Goal: Task Accomplishment & Management: Manage account settings

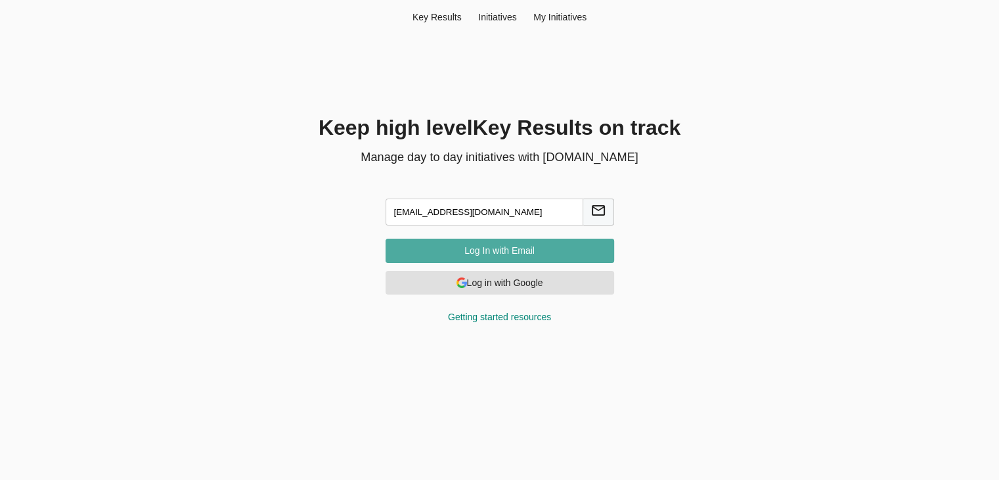
click at [507, 244] on span "Log In with Email" at bounding box center [500, 250] width 208 height 16
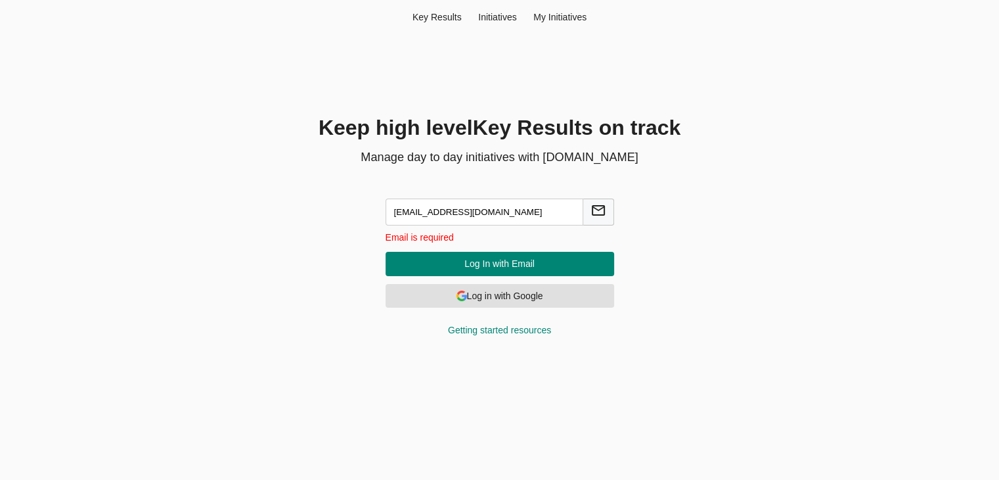
click at [510, 206] on input "[EMAIL_ADDRESS][DOMAIN_NAME]" at bounding box center [485, 211] width 198 height 27
drag, startPoint x: 487, startPoint y: 215, endPoint x: 368, endPoint y: 209, distance: 119.1
click at [368, 209] on div "[EMAIL_ADDRESS][DOMAIN_NAME] Email is required Log In with Email Log in with Go…" at bounding box center [500, 264] width 292 height 175
paste input "[EMAIL_ADDRESS][DOMAIN_NAME]"
type input "hema@agilecyber.com"
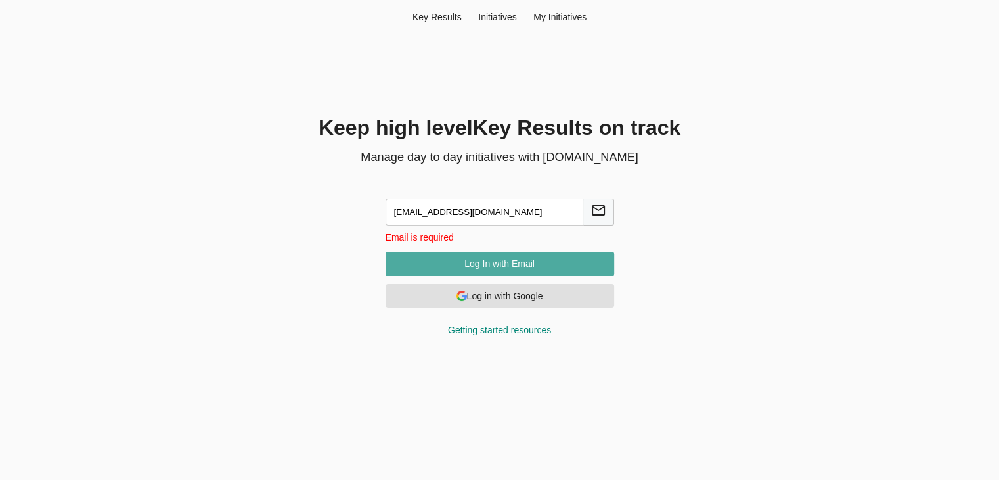
click at [475, 263] on span "Log In with Email" at bounding box center [500, 264] width 208 height 16
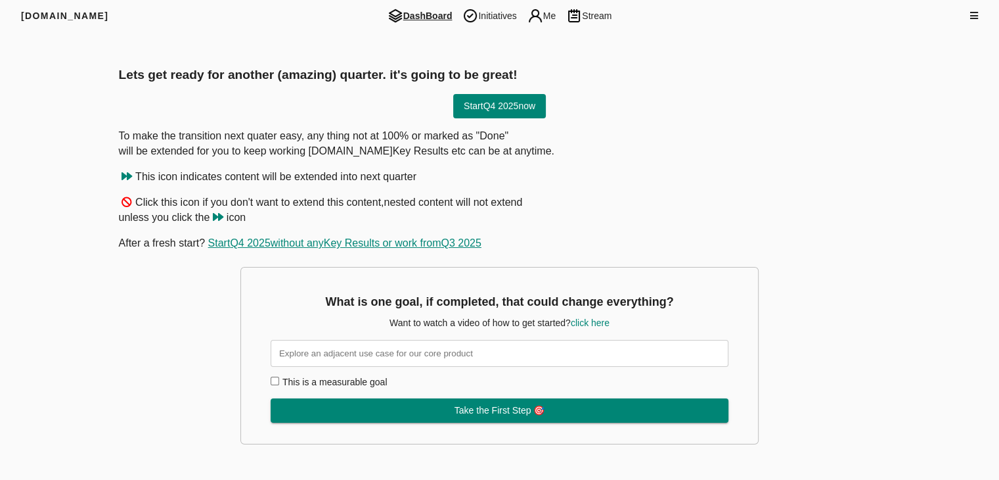
click at [665, 69] on div "Lets get ready for another (amazing) quarter. it's going to be great!" at bounding box center [500, 75] width 762 height 18
click at [470, 14] on img at bounding box center [471, 16] width 16 height 16
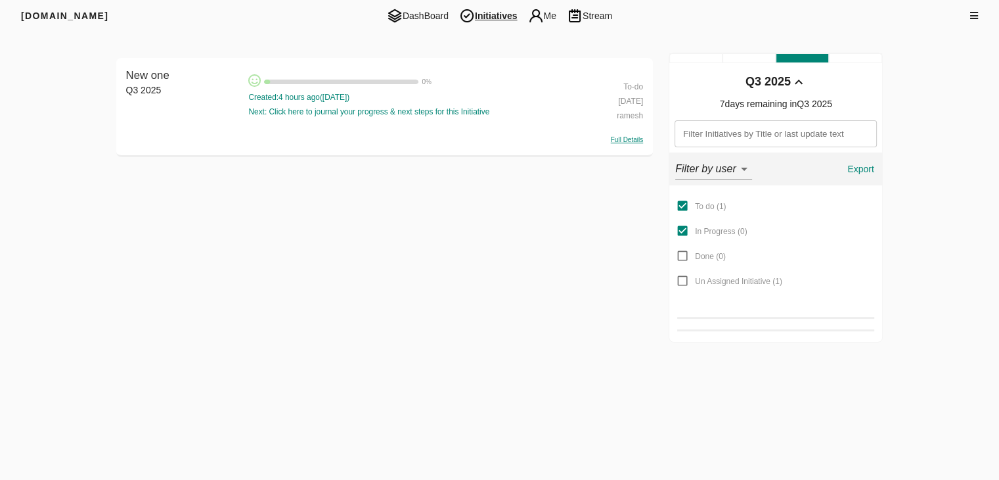
click at [625, 88] on div "To-do" at bounding box center [605, 85] width 78 height 14
click at [611, 100] on select "To-do In Progress Done" at bounding box center [616, 97] width 55 height 28
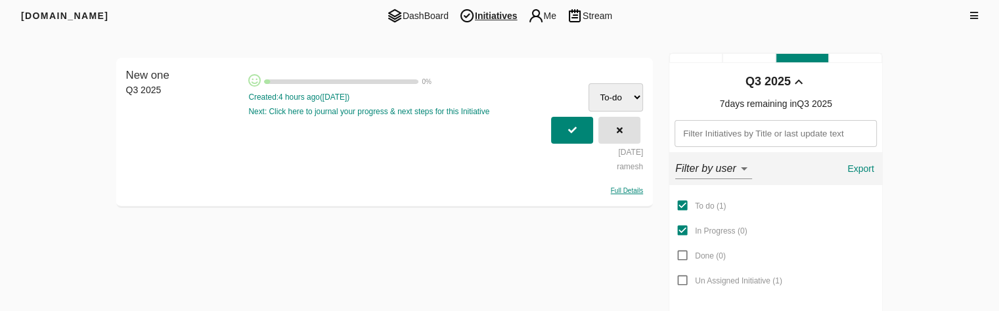
click at [615, 90] on select "To-do In Progress Done" at bounding box center [616, 97] width 55 height 28
select select "testprogress"
click at [589, 83] on select "To-do In Progress Done" at bounding box center [616, 97] width 55 height 28
click at [579, 132] on span "button" at bounding box center [572, 131] width 29 height 22
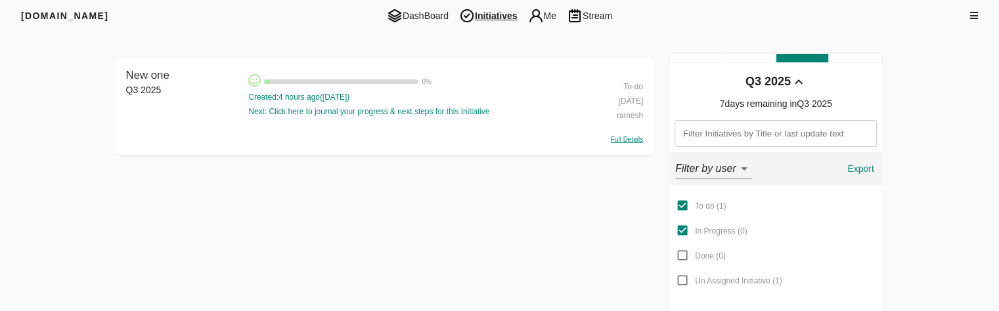
click at [631, 83] on div "To-do" at bounding box center [605, 85] width 78 height 14
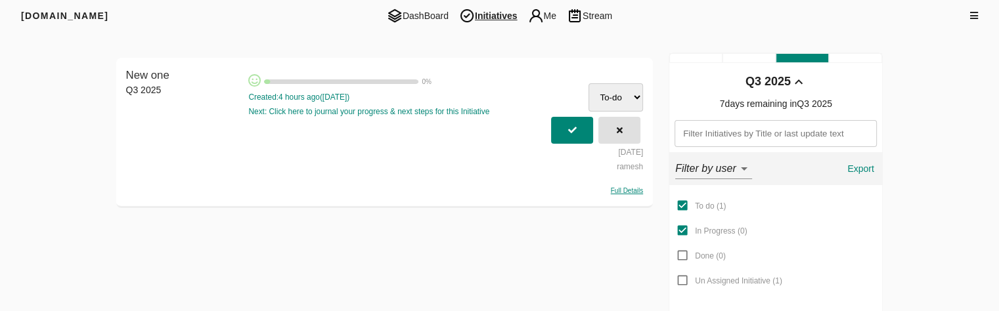
click at [618, 97] on select "To-do In Progress Done" at bounding box center [616, 97] width 55 height 28
click at [609, 101] on select "To-do In Progress Done" at bounding box center [616, 97] width 55 height 28
select select "sdassa"
click at [589, 83] on select "To-do In Progress Done" at bounding box center [616, 97] width 55 height 28
click at [581, 131] on span "button" at bounding box center [572, 131] width 29 height 22
